Goal: Task Accomplishment & Management: Manage account settings

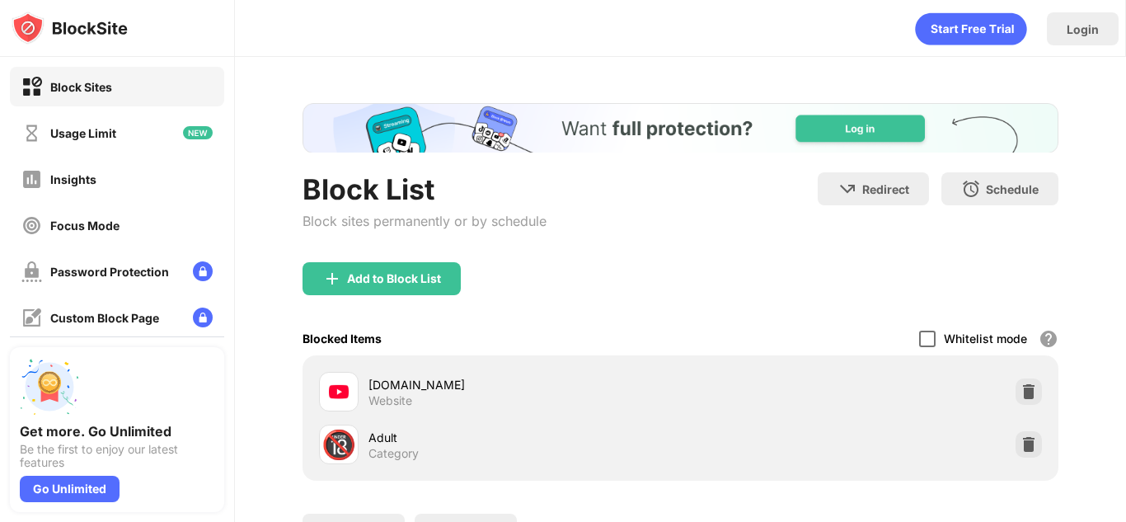
click at [919, 339] on div at bounding box center [927, 339] width 16 height 16
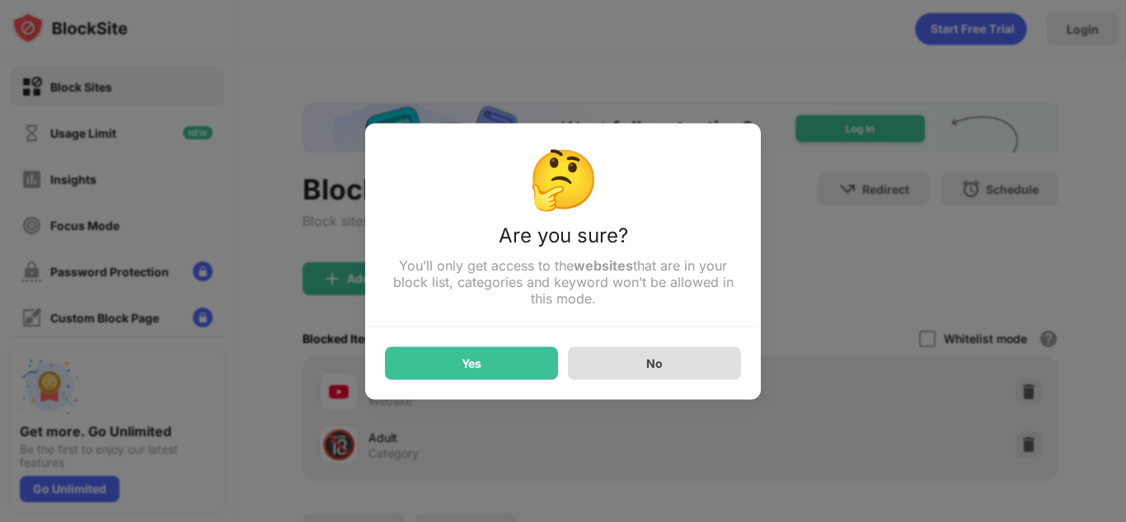
click at [676, 361] on div "No" at bounding box center [654, 362] width 173 height 33
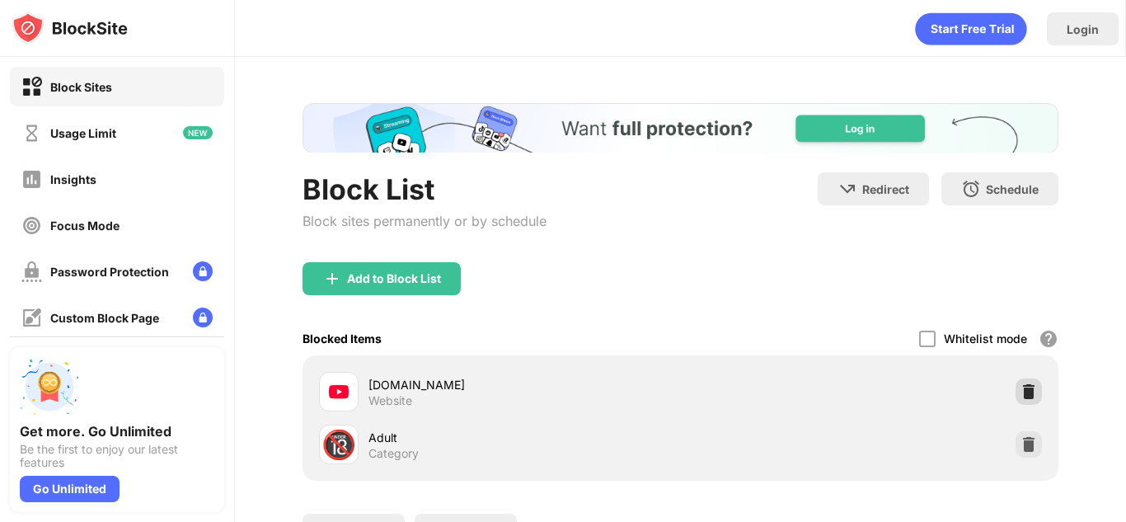
click at [1020, 395] on img at bounding box center [1028, 391] width 16 height 16
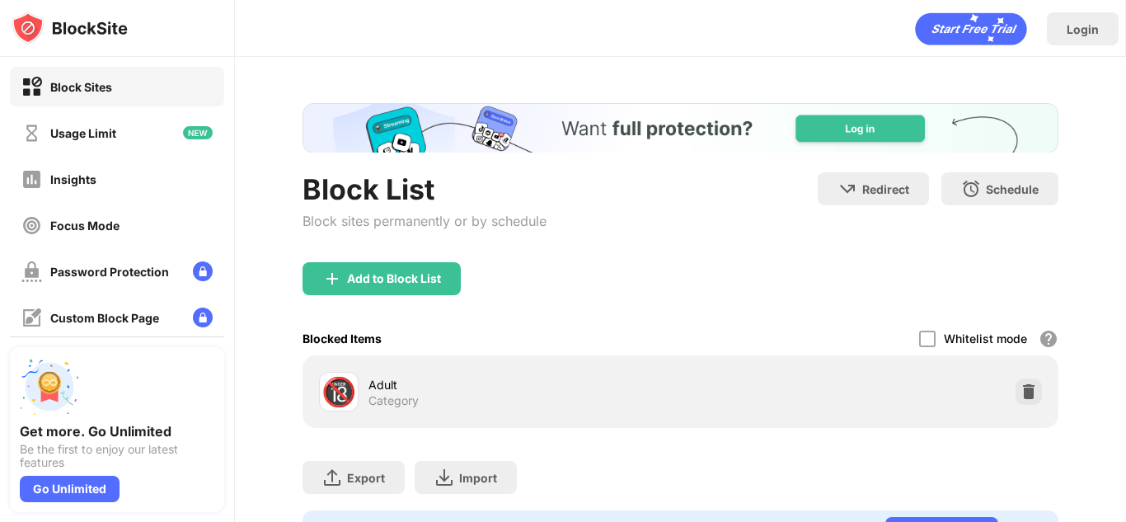
scroll to position [93, 0]
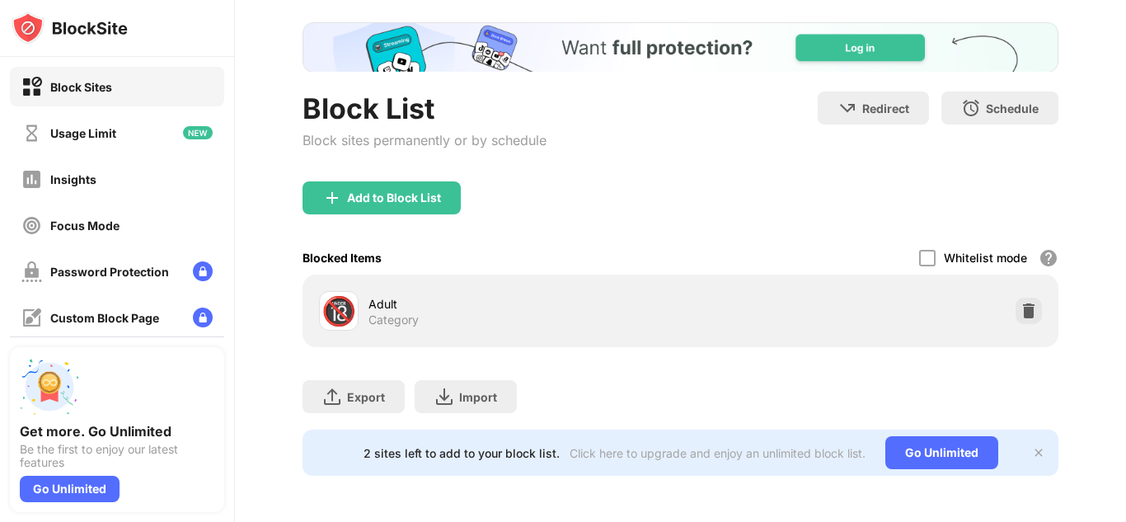
click at [1032, 446] on img at bounding box center [1038, 452] width 13 height 13
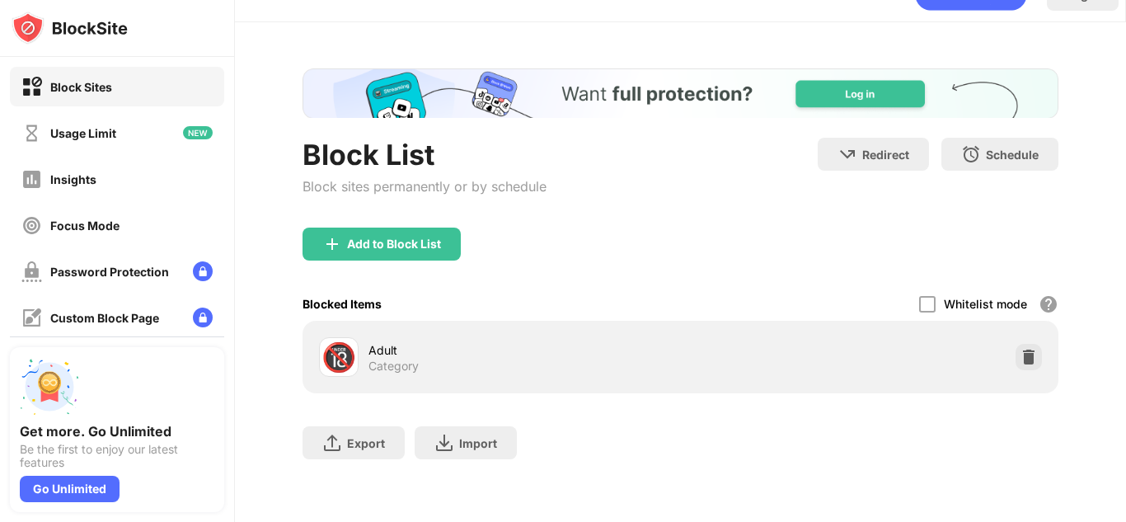
scroll to position [0, 0]
